Goal: Transaction & Acquisition: Book appointment/travel/reservation

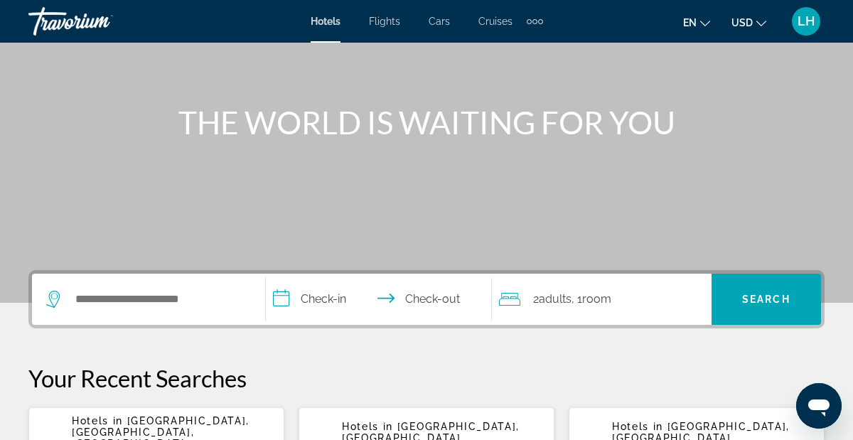
scroll to position [124, 0]
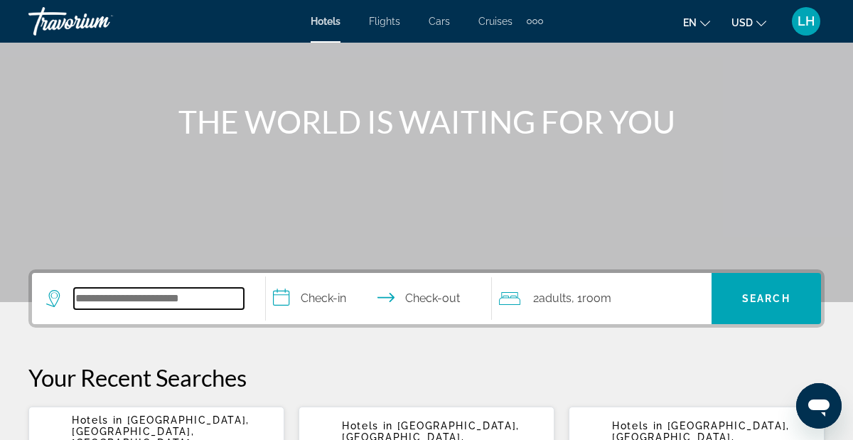
click at [223, 301] on input "Search widget" at bounding box center [159, 298] width 170 height 21
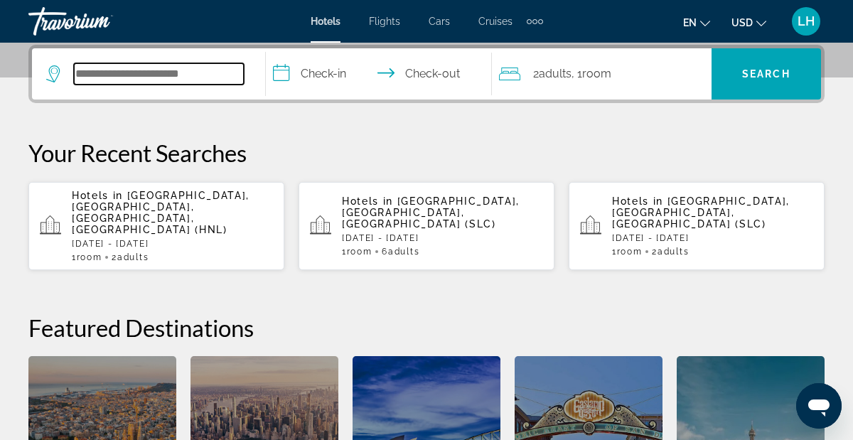
scroll to position [348, 0]
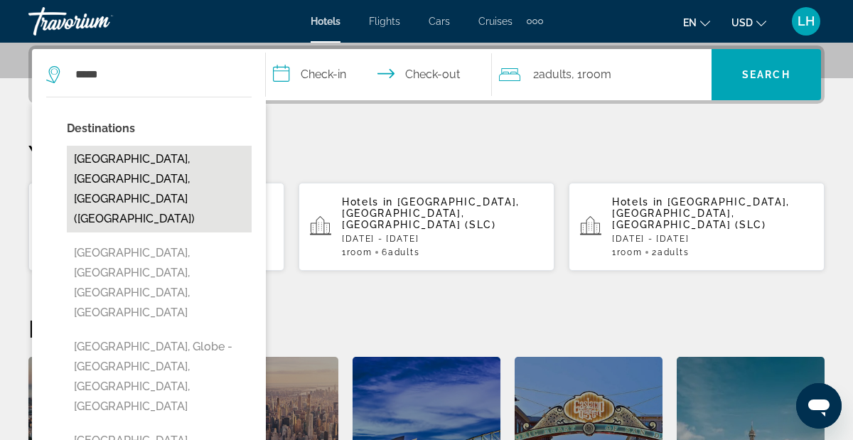
click at [152, 158] on button "[GEOGRAPHIC_DATA], [GEOGRAPHIC_DATA], [GEOGRAPHIC_DATA] ([GEOGRAPHIC_DATA])" at bounding box center [159, 189] width 185 height 87
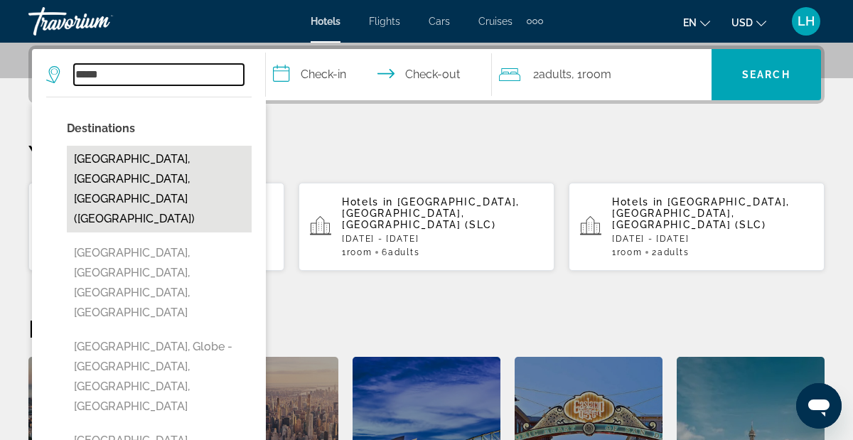
type input "**********"
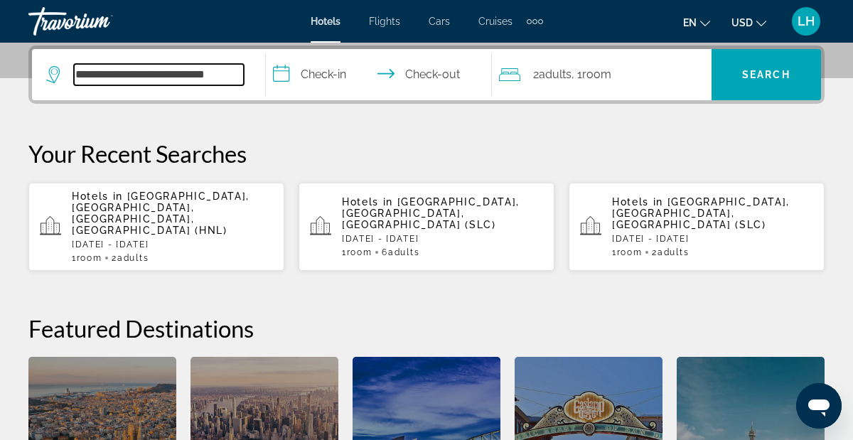
scroll to position [348, 0]
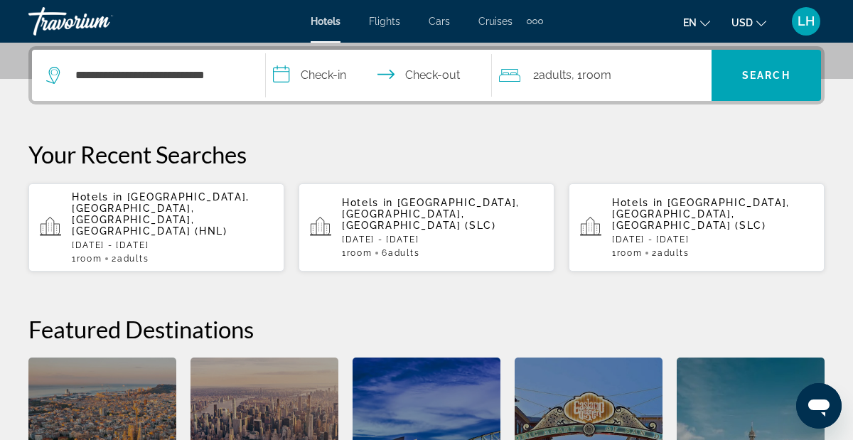
click at [288, 80] on input "**********" at bounding box center [382, 77] width 233 height 55
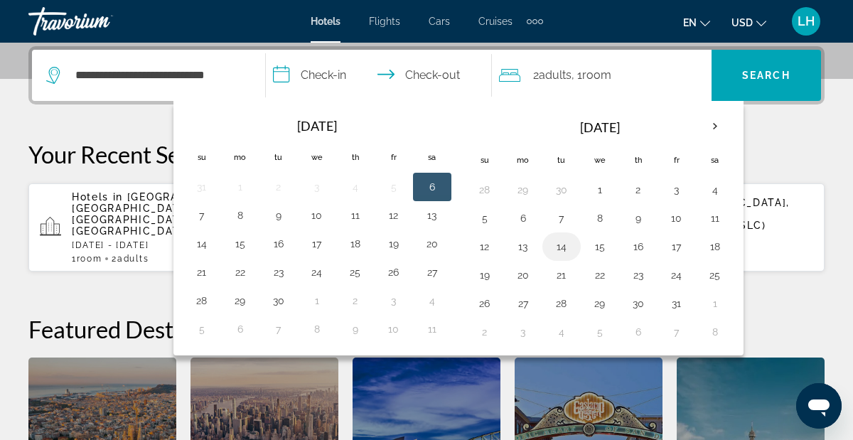
scroll to position [349, 0]
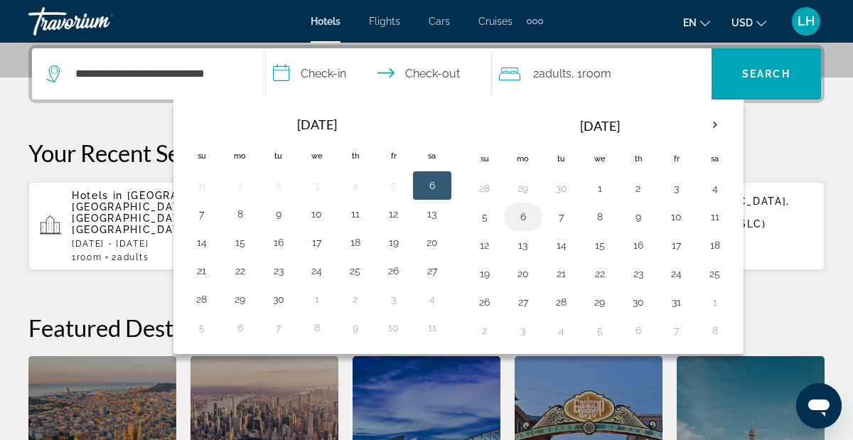
click at [526, 218] on button "6" at bounding box center [523, 217] width 23 height 20
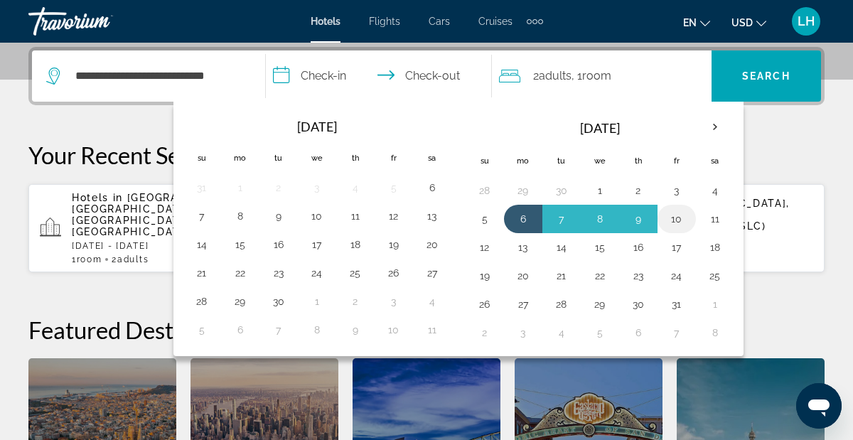
click at [683, 218] on button "10" at bounding box center [677, 219] width 23 height 20
type input "**********"
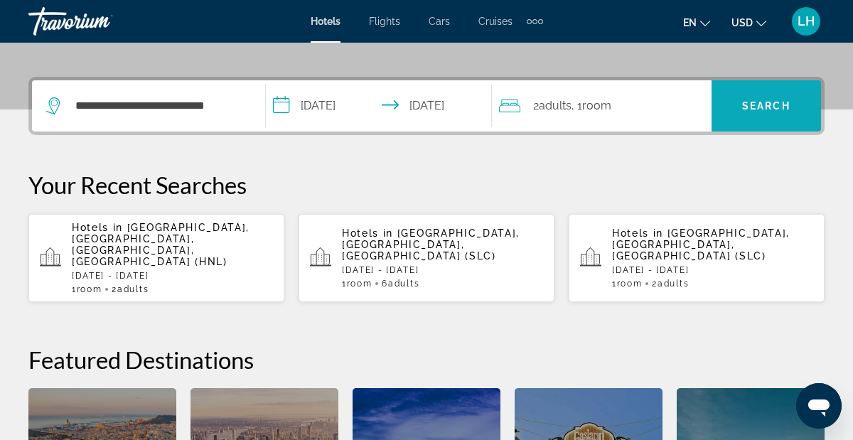
scroll to position [306, 0]
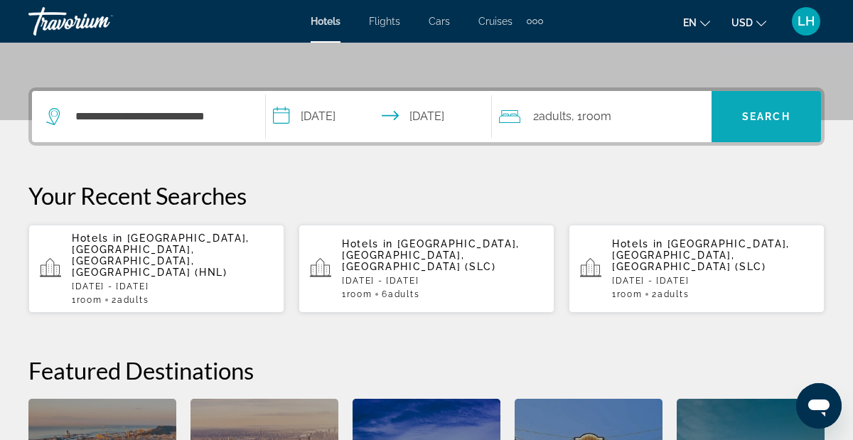
click at [769, 110] on span "Search widget" at bounding box center [767, 117] width 110 height 34
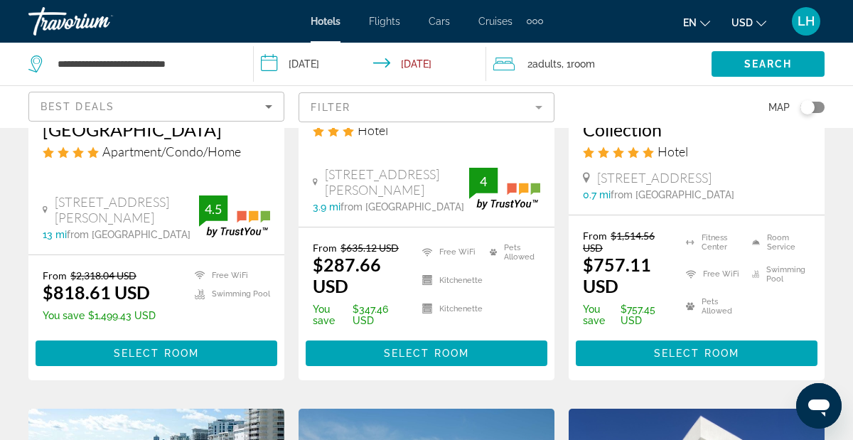
scroll to position [325, 0]
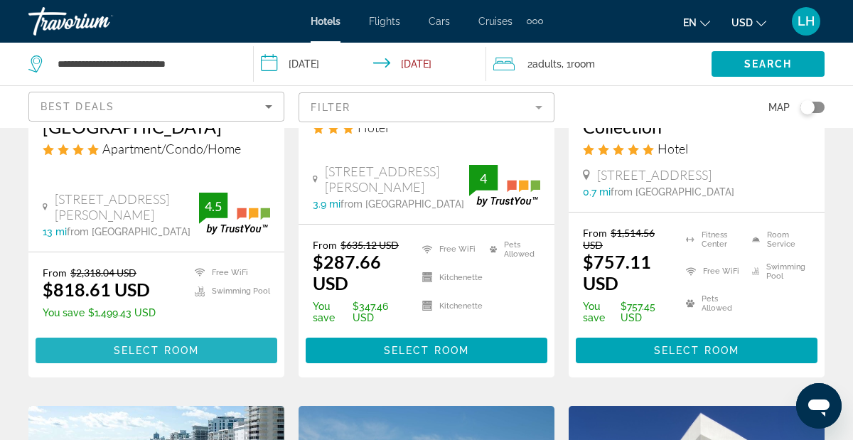
click at [218, 350] on span "Main content" at bounding box center [157, 351] width 242 height 34
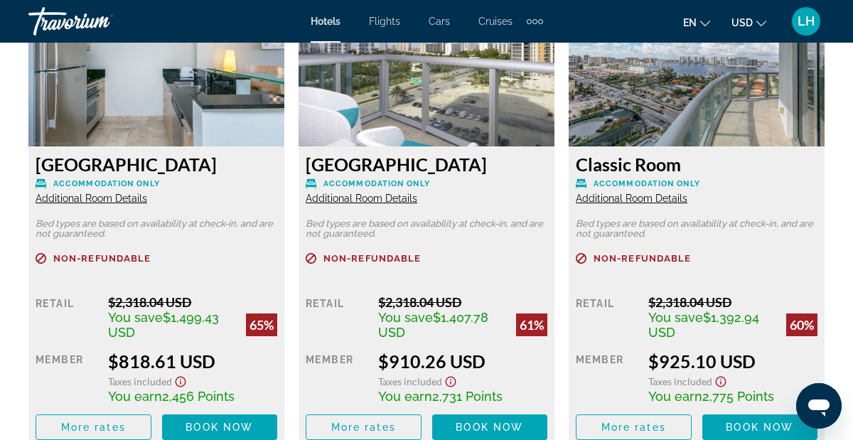
scroll to position [2295, 0]
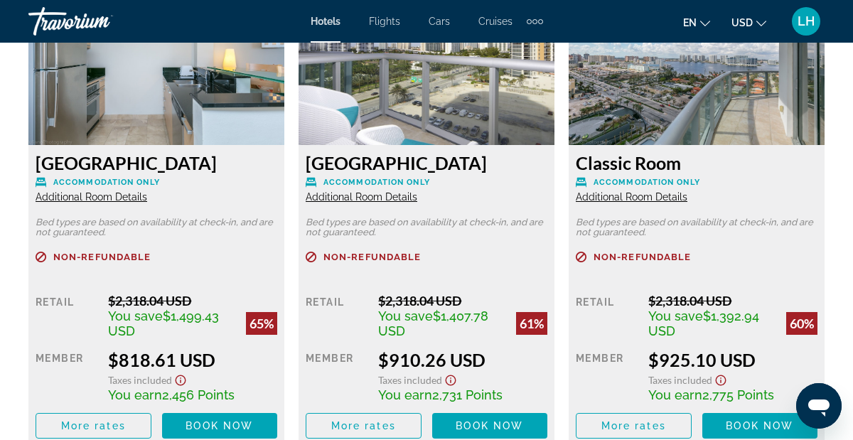
click at [127, 200] on span "Additional Room Details" at bounding box center [92, 196] width 112 height 11
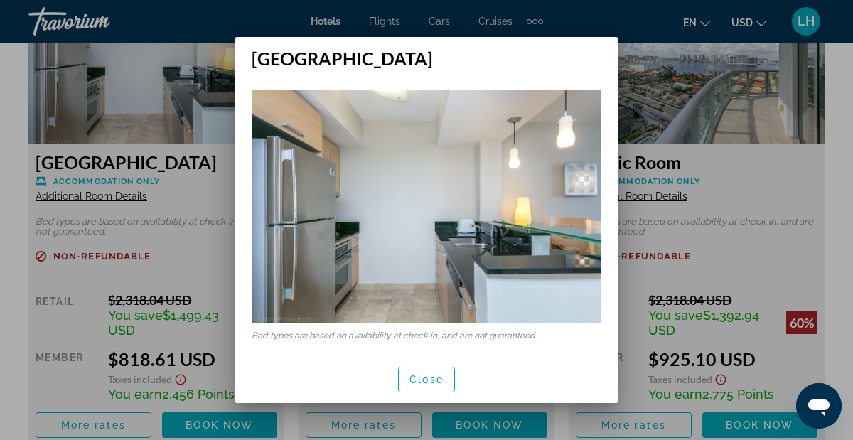
scroll to position [0, 0]
click at [428, 386] on span "button" at bounding box center [426, 380] width 55 height 34
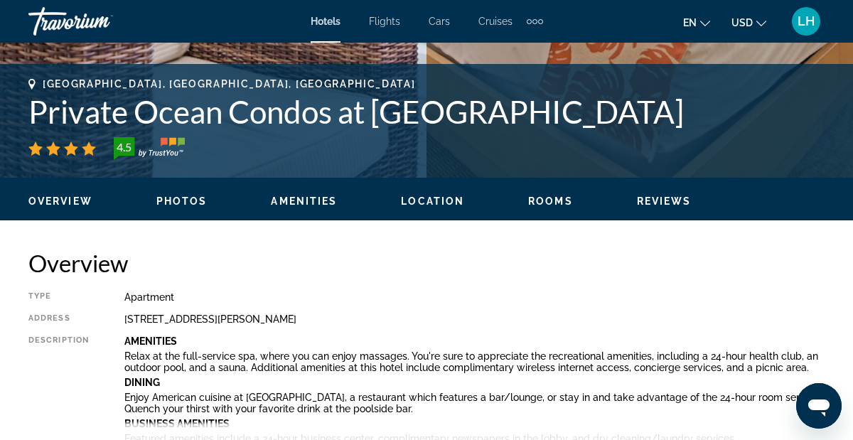
scroll to position [539, 0]
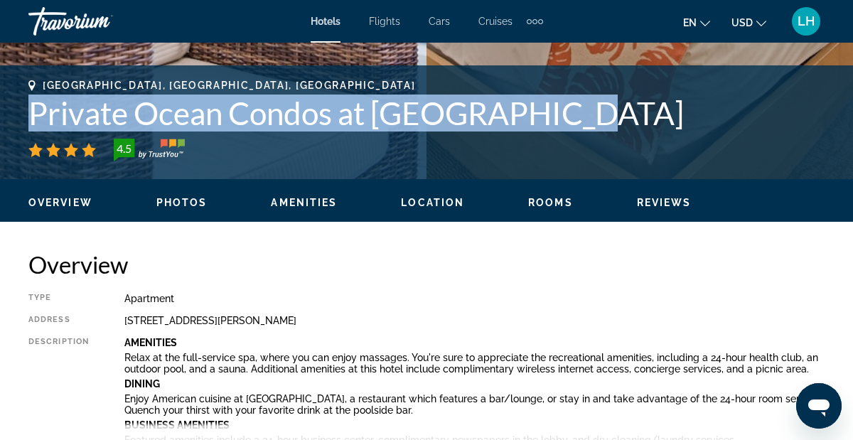
drag, startPoint x: 613, startPoint y: 114, endPoint x: 95, endPoint y: 99, distance: 517.9
click at [88, 92] on div "[GEOGRAPHIC_DATA], [GEOGRAPHIC_DATA], [GEOGRAPHIC_DATA] Private Ocean Condos at…" at bounding box center [426, 121] width 796 height 82
copy h1 "Private Ocean Condos at [GEOGRAPHIC_DATA]"
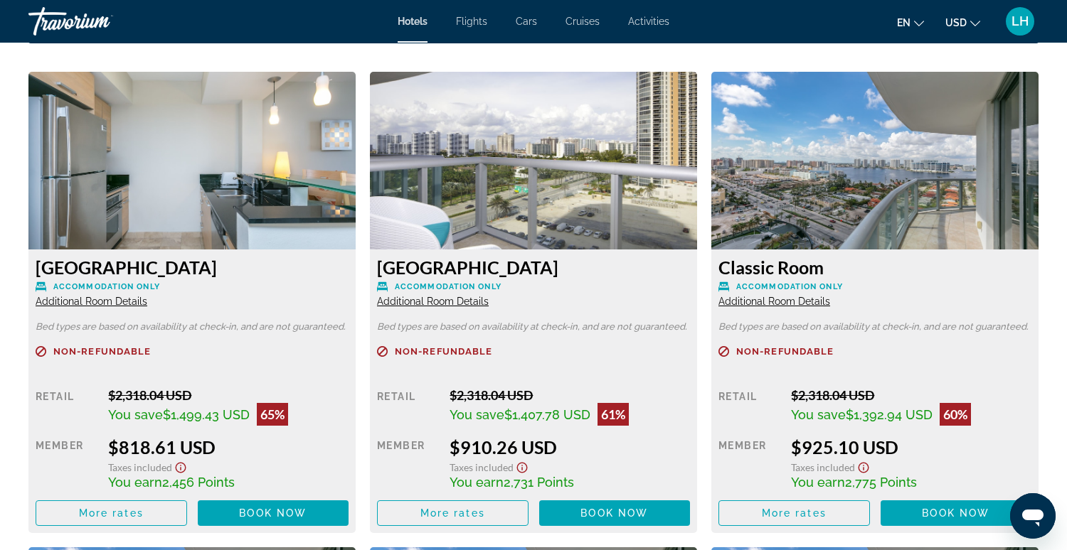
scroll to position [1944, 0]
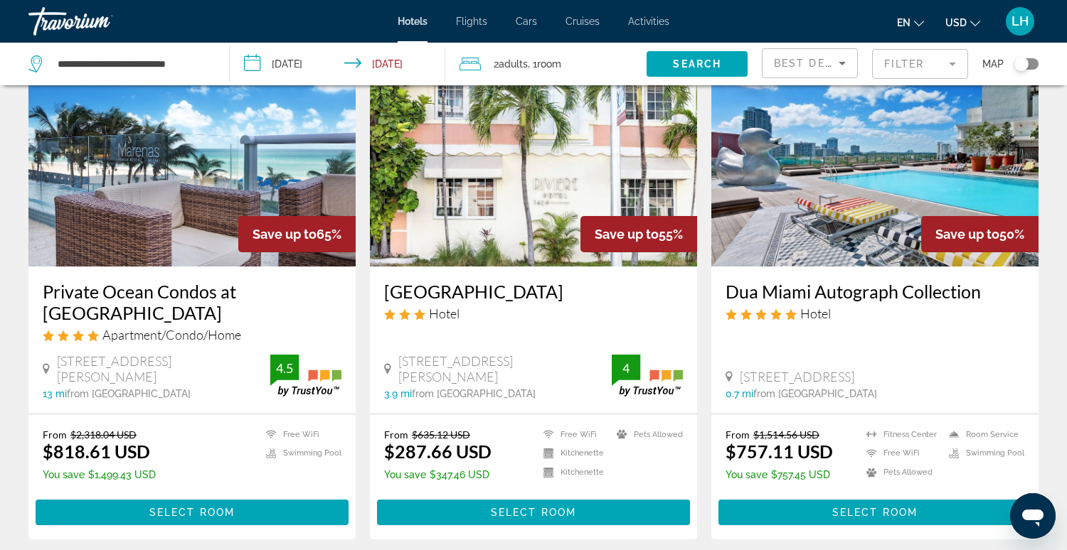
scroll to position [93, 0]
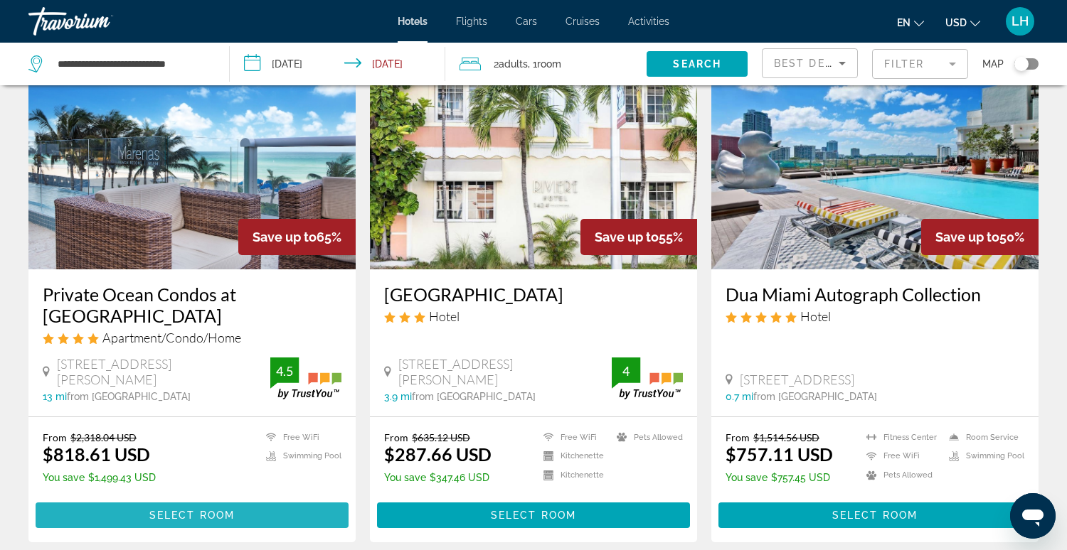
click at [261, 439] on span "Main content" at bounding box center [192, 515] width 313 height 34
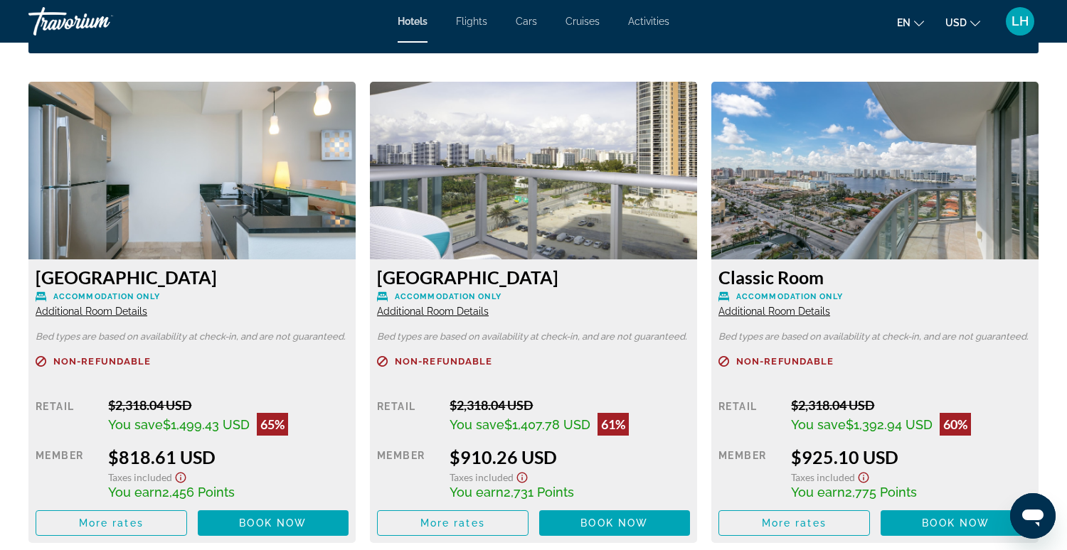
scroll to position [1932, 0]
